Goal: Task Accomplishment & Management: Use online tool/utility

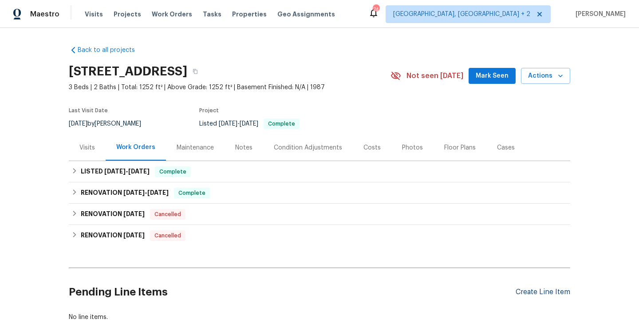
click at [530, 288] on div "Create Line Item" at bounding box center [543, 292] width 55 height 8
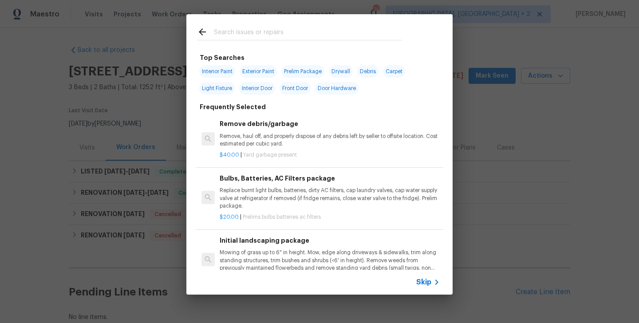
click at [274, 36] on input "text" at bounding box center [308, 33] width 188 height 13
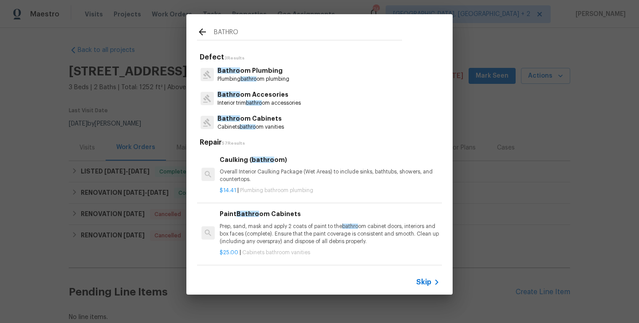
type input "BATHRO"
click at [270, 99] on p "Interior trim bathro om accessories" at bounding box center [258, 103] width 83 height 8
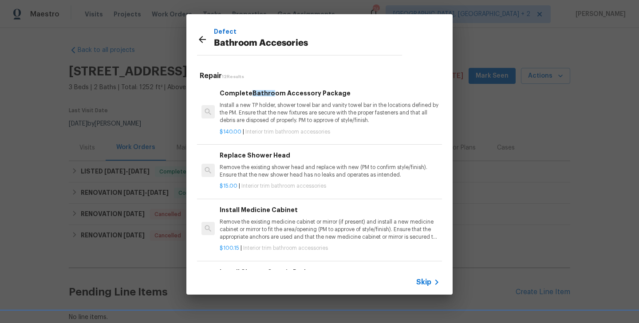
click at [261, 106] on p "Install a new TP holder, shower towel bar and vanity towel bar in the locations…" at bounding box center [330, 113] width 220 height 23
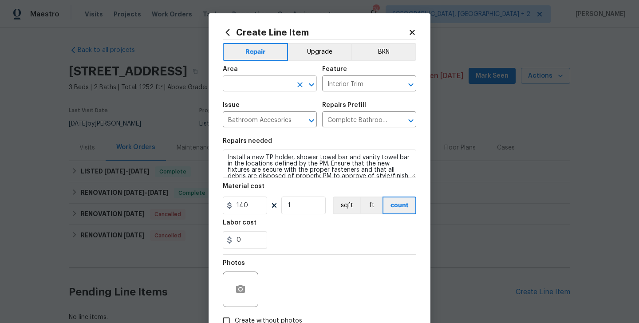
click at [249, 85] on input "text" at bounding box center [257, 85] width 69 height 14
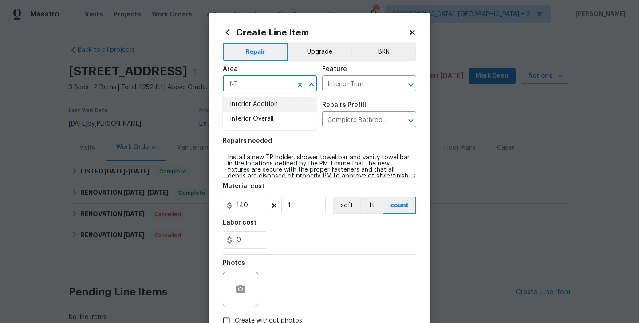
click at [254, 107] on li "Interior Addition" at bounding box center [270, 104] width 94 height 15
type input "Interior Addition"
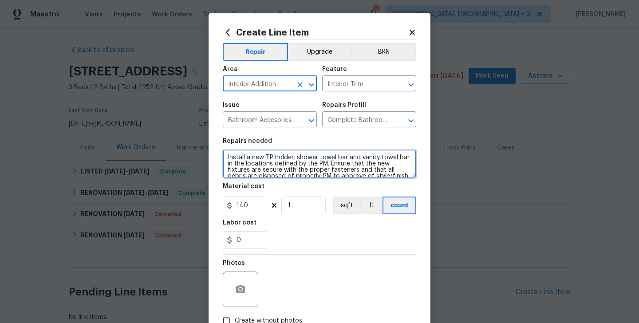
click at [269, 158] on textarea "Install a new TP holder, shower towel bar and vanity towel bar in the locations…" at bounding box center [320, 164] width 194 height 28
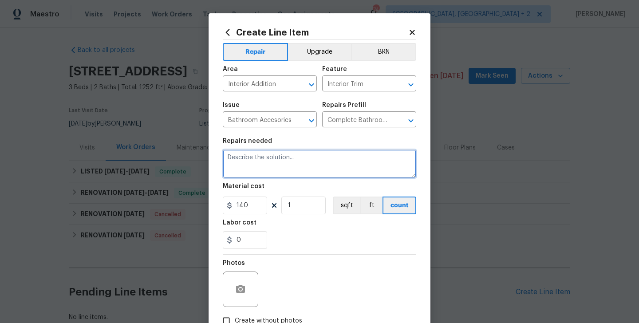
click at [279, 175] on textarea at bounding box center [320, 164] width 194 height 28
paste textarea "Master bath"
paste textarea "Reinstall light above mirror."
type textarea "Master bath has a broken light. Reinstall light above mirror."
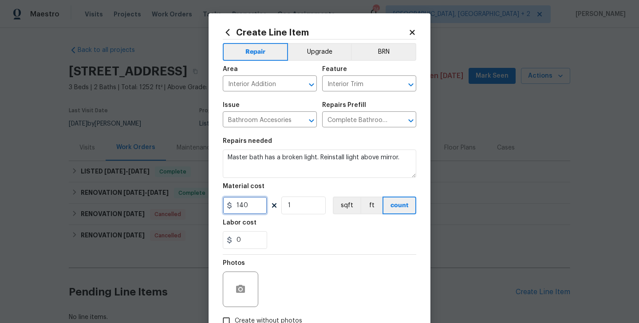
click at [251, 207] on input "140" at bounding box center [245, 206] width 44 height 18
type input "150"
click at [239, 283] on button "button" at bounding box center [240, 289] width 21 height 21
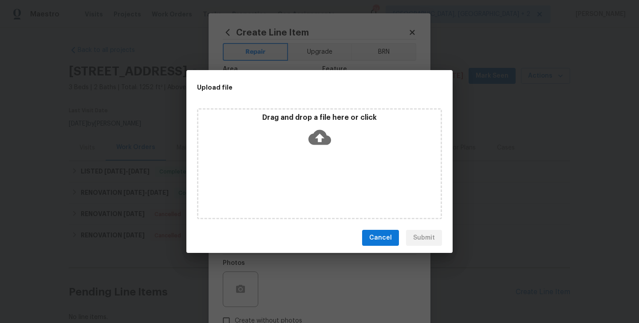
click at [325, 139] on icon at bounding box center [319, 137] width 23 height 15
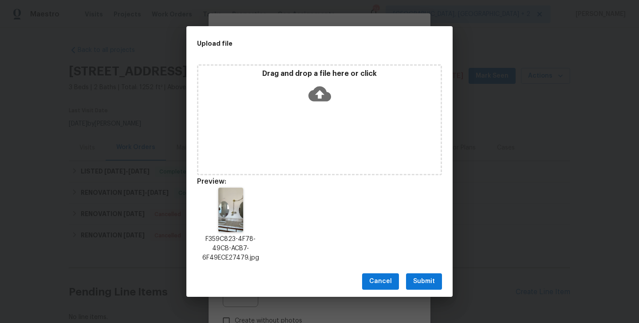
click at [432, 272] on div "Cancel Submit" at bounding box center [319, 281] width 266 height 31
click at [427, 277] on span "Submit" at bounding box center [424, 281] width 22 height 11
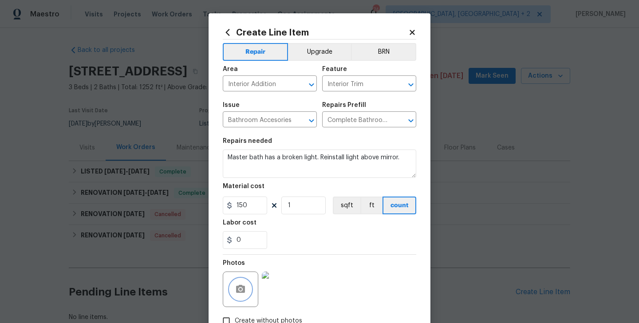
scroll to position [59, 0]
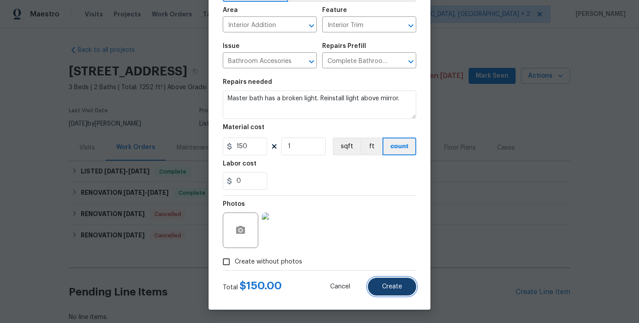
click at [395, 284] on span "Create" at bounding box center [392, 287] width 20 height 7
type input "0"
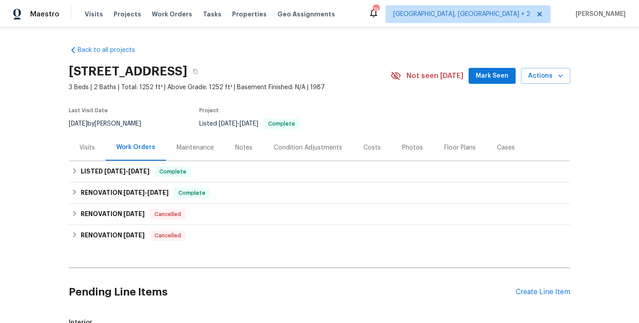
scroll to position [170, 0]
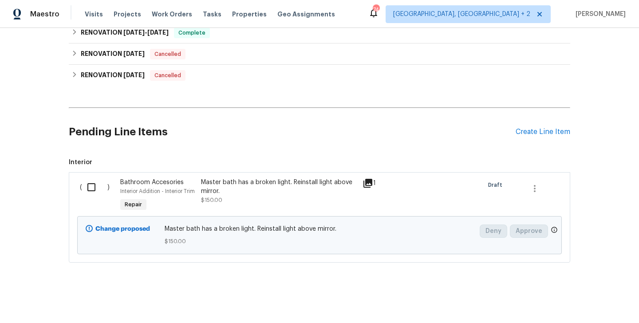
click at [90, 178] on input "checkbox" at bounding box center [94, 187] width 25 height 19
checkbox input "true"
click at [579, 304] on span "Create Work Order" at bounding box center [588, 301] width 59 height 11
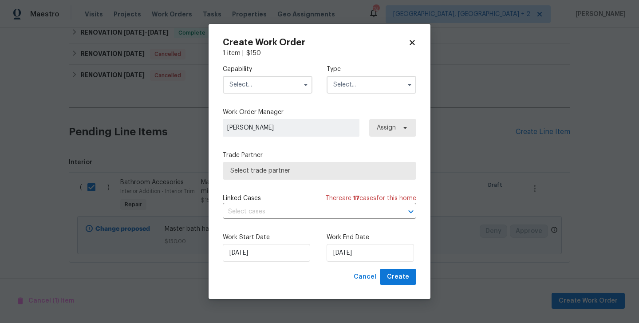
click at [247, 82] on input "text" at bounding box center [268, 85] width 90 height 18
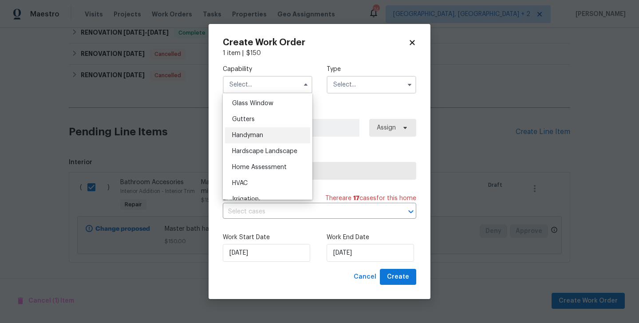
scroll to position [457, 0]
click at [237, 135] on span "Handyman" at bounding box center [247, 134] width 31 height 6
type input "Handyman"
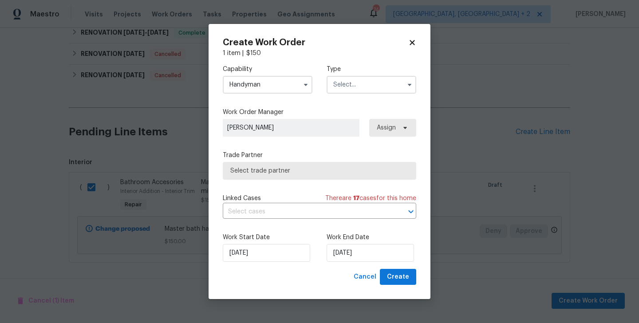
click at [344, 88] on input "text" at bounding box center [372, 85] width 90 height 18
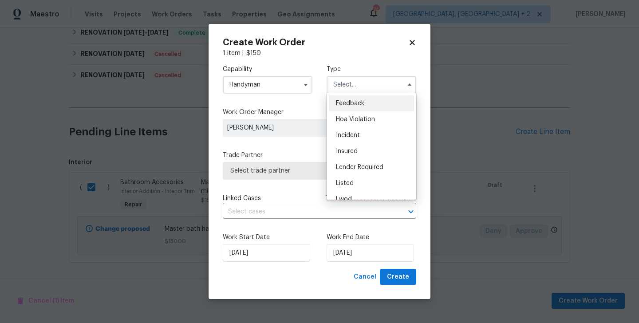
click at [350, 103] on span "Feedback" at bounding box center [350, 103] width 28 height 6
type input "Feedback"
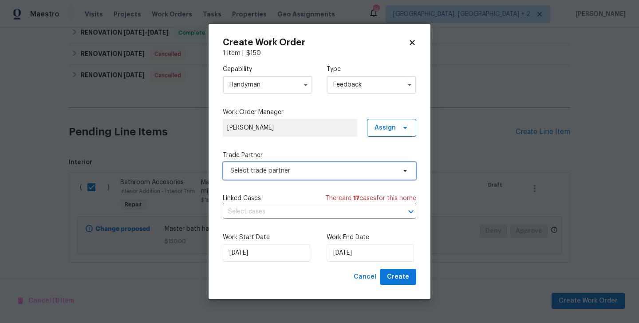
click at [257, 171] on span "Select trade partner" at bounding box center [313, 170] width 166 height 9
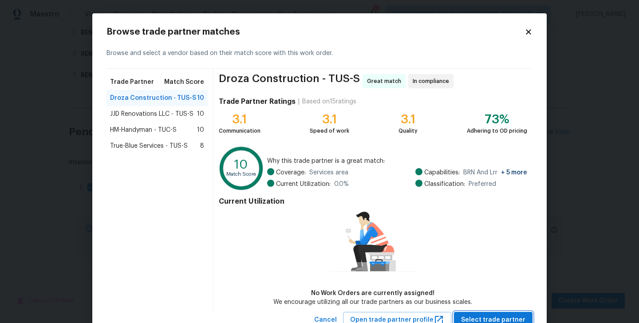
click at [499, 320] on span "Select trade partner" at bounding box center [493, 320] width 64 height 11
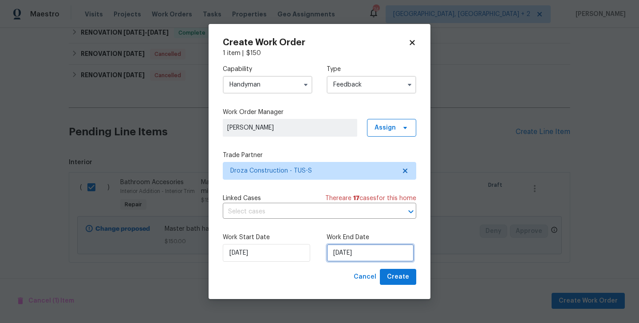
click at [368, 247] on input "18/09/2025" at bounding box center [370, 253] width 87 height 18
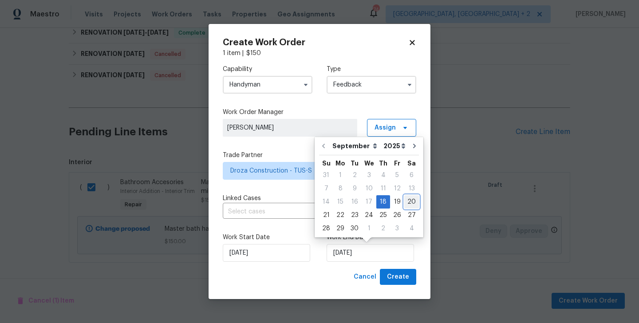
click at [406, 204] on div "20" at bounding box center [411, 202] width 15 height 12
type input "20/09/2025"
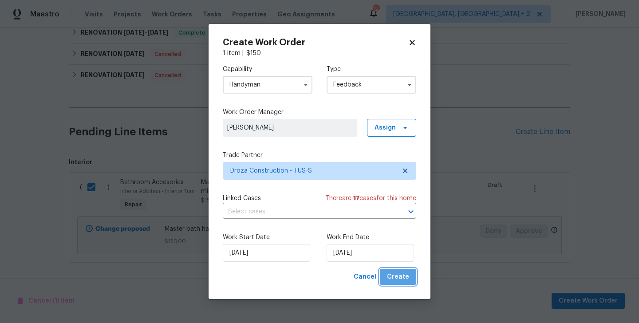
click at [402, 274] on span "Create" at bounding box center [398, 277] width 22 height 11
checkbox input "false"
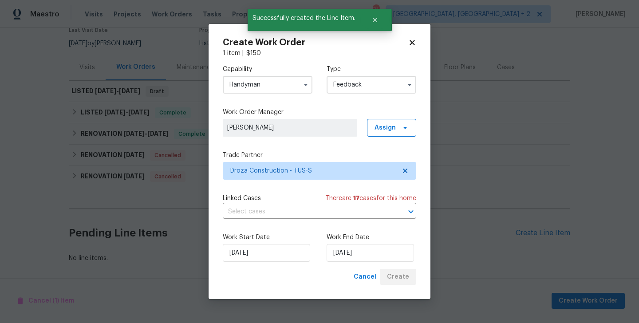
scroll to position [80, 0]
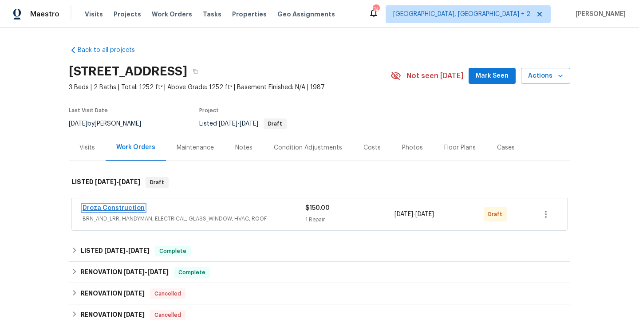
click at [126, 209] on link "Droza Construction" at bounding box center [114, 208] width 62 height 6
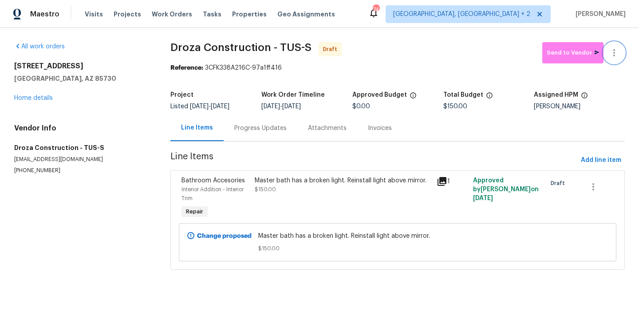
click at [614, 47] on button "button" at bounding box center [614, 52] width 21 height 21
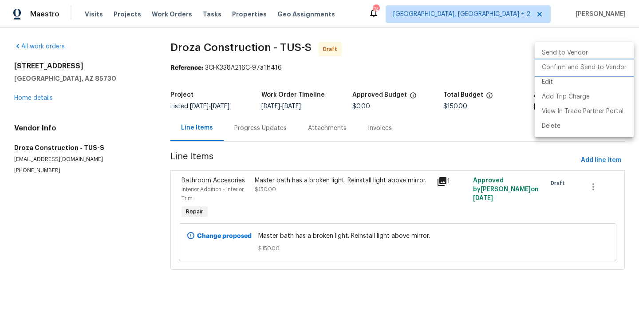
click at [615, 63] on li "Confirm and Send to Vendor" at bounding box center [584, 67] width 99 height 15
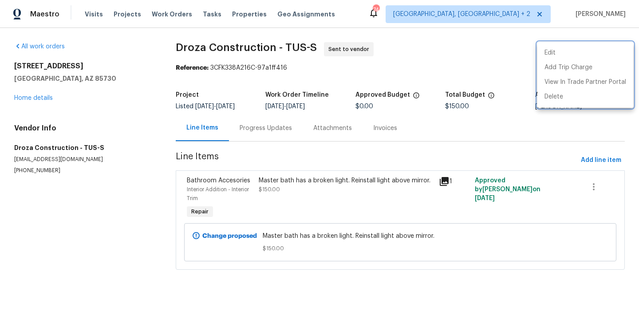
click at [254, 138] on div at bounding box center [319, 161] width 639 height 323
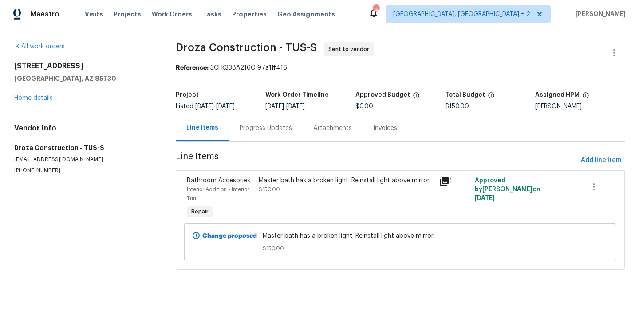
click at [254, 138] on div "Progress Updates" at bounding box center [266, 128] width 74 height 26
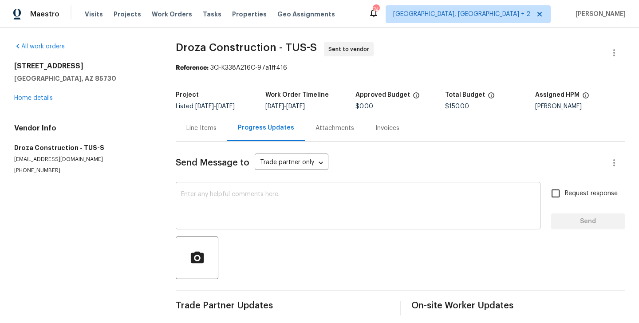
click at [254, 192] on textarea at bounding box center [358, 206] width 354 height 31
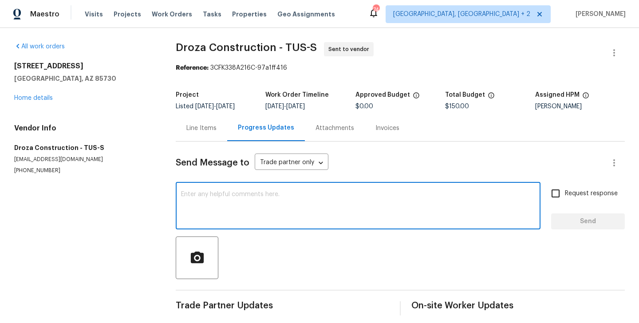
paste textarea "Hi this is Blessida with Opendoor. I’m confirming you received the WO for the p…"
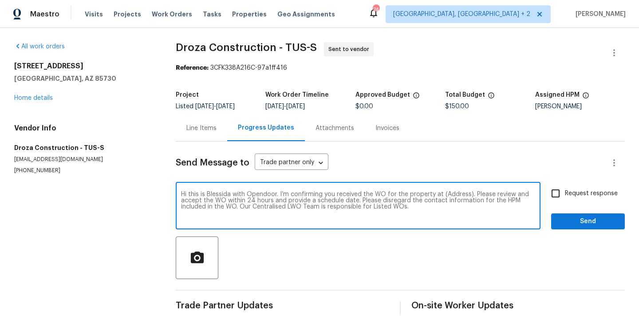
click at [452, 193] on textarea "Hi this is Blessida with Opendoor. I’m confirming you received the WO for the p…" at bounding box center [358, 206] width 354 height 31
paste textarea "[STREET_ADDRESS]"
type textarea "Hi this is Blessida with Opendoor. I’m confirming you received the WO for the p…"
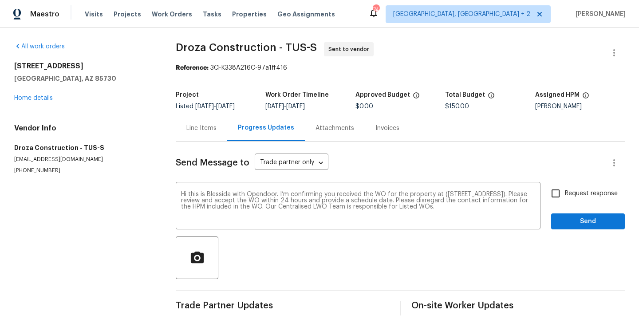
click at [569, 195] on span "Request response" at bounding box center [591, 193] width 53 height 9
click at [565, 195] on input "Request response" at bounding box center [555, 193] width 19 height 19
checkbox input "true"
click at [565, 223] on span "Send" at bounding box center [587, 221] width 59 height 11
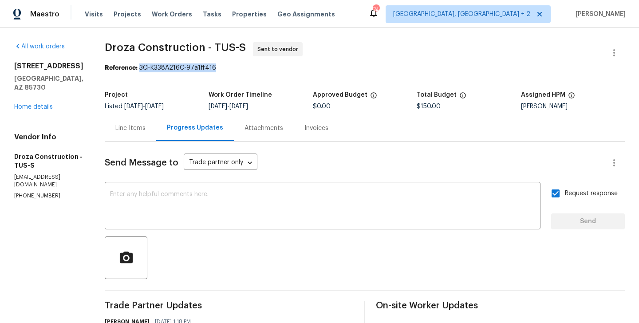
drag, startPoint x: 147, startPoint y: 70, endPoint x: 240, endPoint y: 70, distance: 92.3
click at [240, 70] on div "Reference: 3CFK338A216C-97a1ff416" at bounding box center [365, 67] width 520 height 9
copy div "3CFK338A216C-97a1ff416"
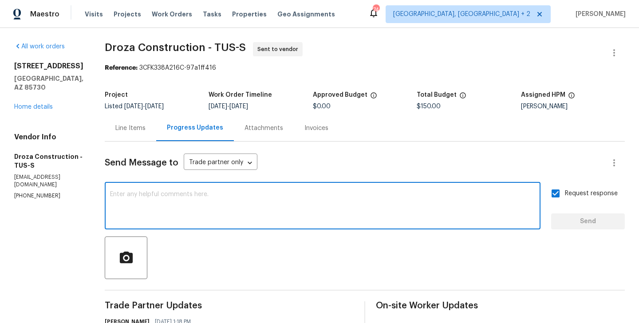
click at [286, 211] on textarea at bounding box center [322, 206] width 425 height 31
paste textarea "All Work Orders must include before-photos (both close-up and wide-angle) and a…"
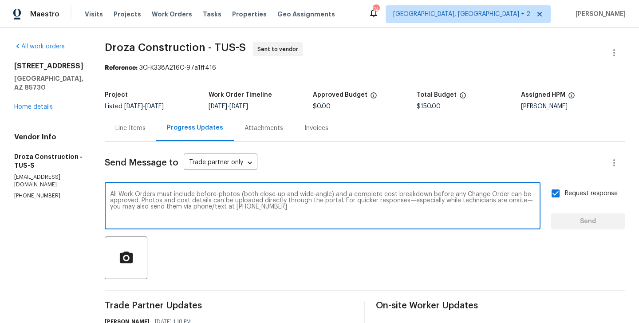
scroll to position [6, 0]
type textarea "All Work Orders must include before-photos (both close-up and wide-angle) and a…"
click at [574, 220] on span "Send" at bounding box center [587, 221] width 59 height 11
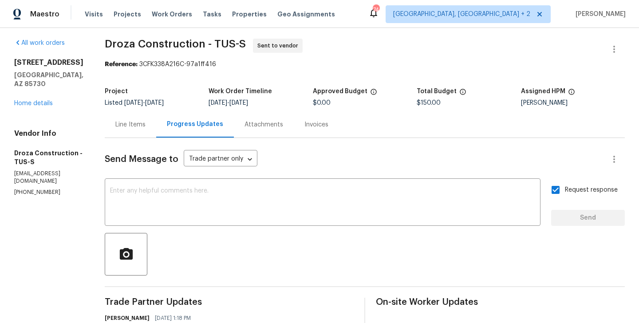
scroll to position [0, 0]
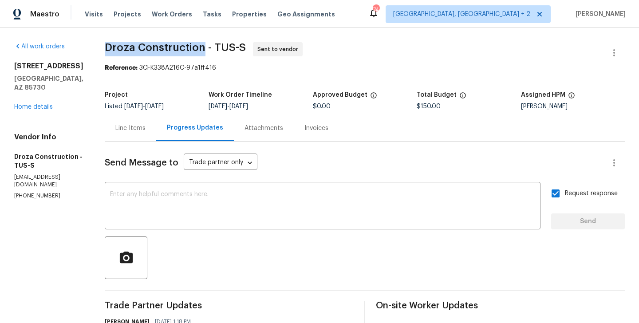
drag, startPoint x: 113, startPoint y: 50, endPoint x: 210, endPoint y: 52, distance: 96.3
click at [210, 52] on span "Droza Construction - TUS-S" at bounding box center [175, 47] width 141 height 11
copy span "Droza Construction"
click at [39, 104] on link "Home details" at bounding box center [33, 107] width 39 height 6
